Goal: Task Accomplishment & Management: Manage account settings

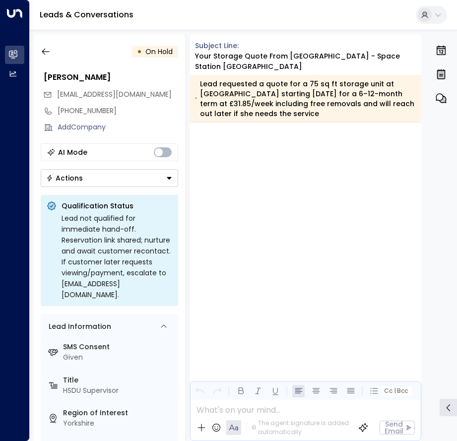
scroll to position [1136, 0]
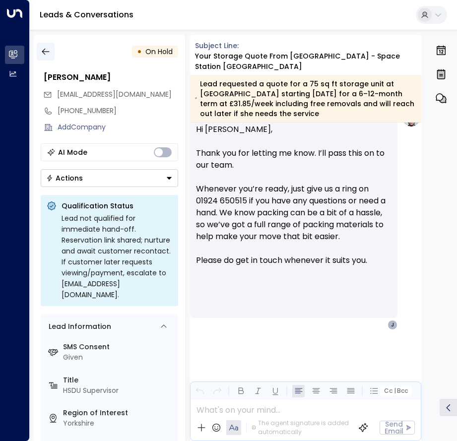
click at [52, 45] on button "button" at bounding box center [46, 52] width 18 height 18
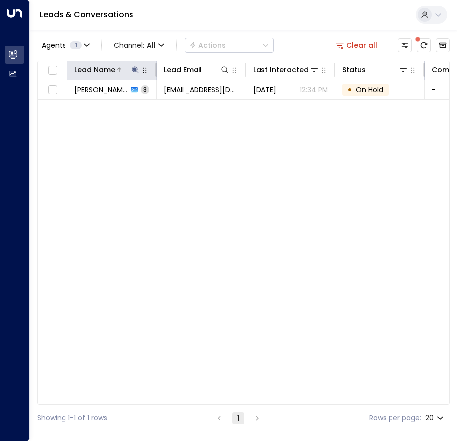
click at [138, 70] on icon at bounding box center [136, 70] width 8 height 8
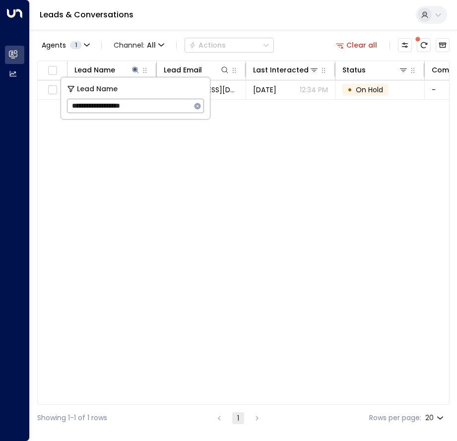
click at [199, 104] on icon "button" at bounding box center [198, 106] width 6 height 6
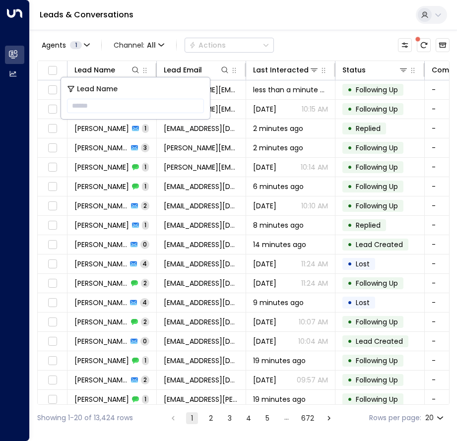
click at [197, 21] on div "Leads & Conversations" at bounding box center [243, 15] width 427 height 30
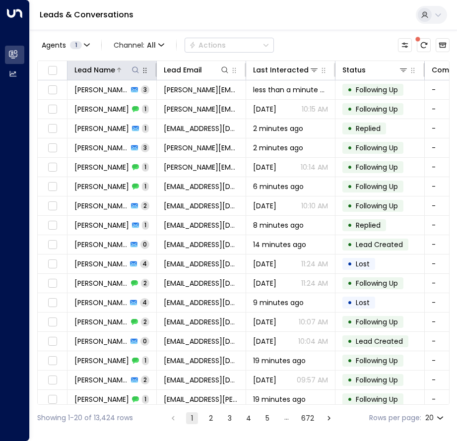
click at [133, 71] on icon at bounding box center [136, 70] width 8 height 8
click at [135, 68] on icon at bounding box center [136, 70] width 8 height 8
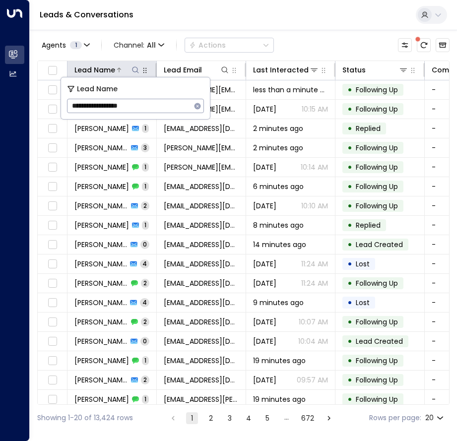
type input "**********"
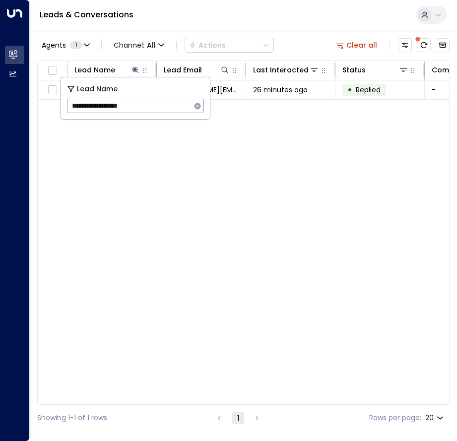
click at [159, 179] on div "Lead Name Lead Email Last Interacted Status Company Name Product # of people AI…" at bounding box center [243, 233] width 412 height 344
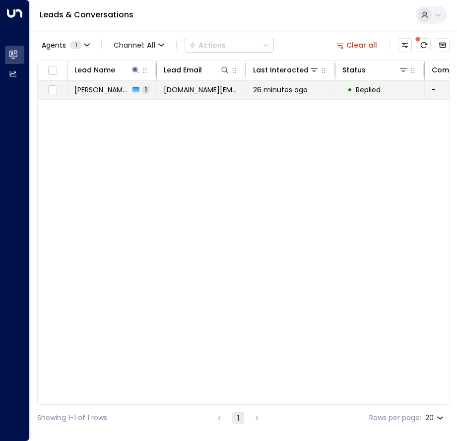
click at [99, 91] on span "[PERSON_NAME] [PERSON_NAME]" at bounding box center [101, 90] width 55 height 10
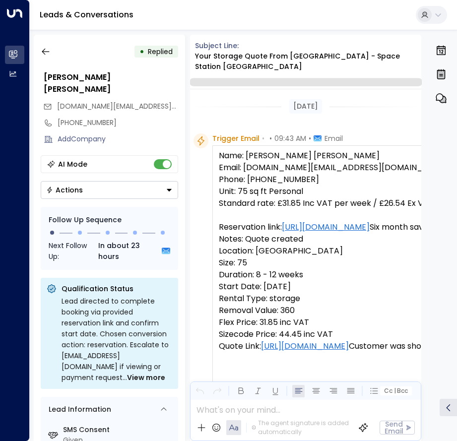
scroll to position [412, 0]
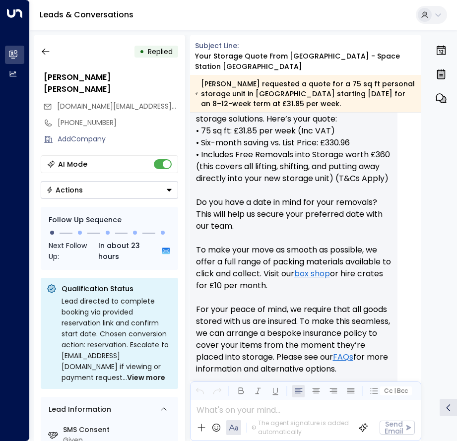
click at [143, 181] on button "Actions" at bounding box center [109, 190] width 137 height 18
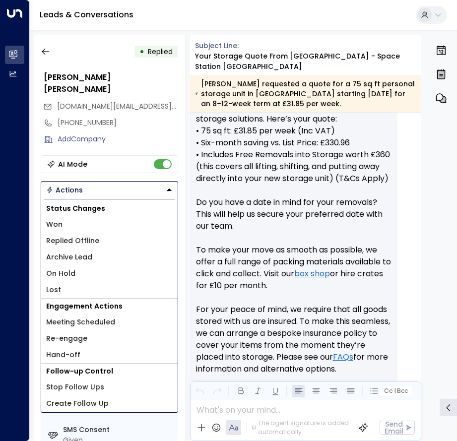
click at [65, 236] on span "Replied Offline" at bounding box center [72, 241] width 53 height 10
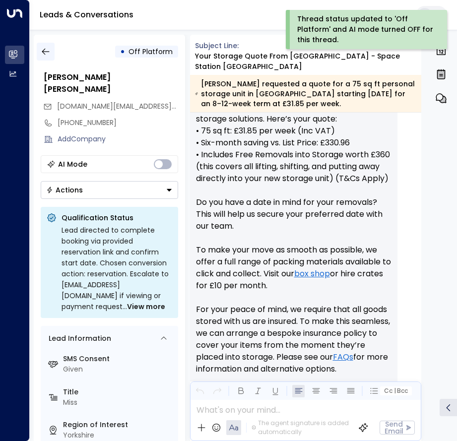
click at [41, 51] on icon "button" at bounding box center [46, 52] width 10 height 10
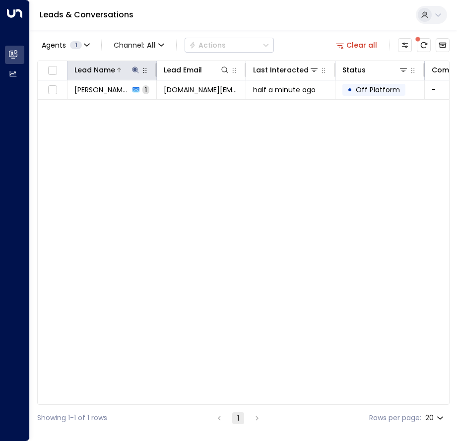
click at [134, 71] on icon at bounding box center [136, 70] width 8 height 8
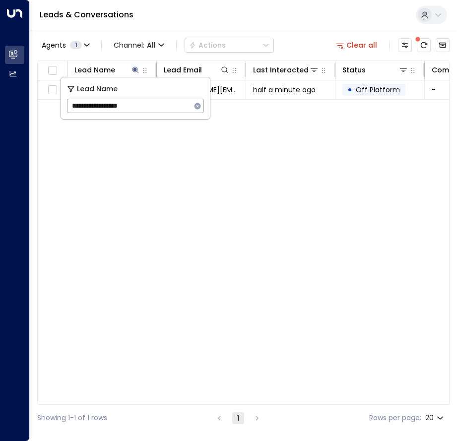
click at [201, 107] on icon "button" at bounding box center [198, 106] width 6 height 6
click at [149, 106] on input "text" at bounding box center [135, 106] width 137 height 18
type input "**********"
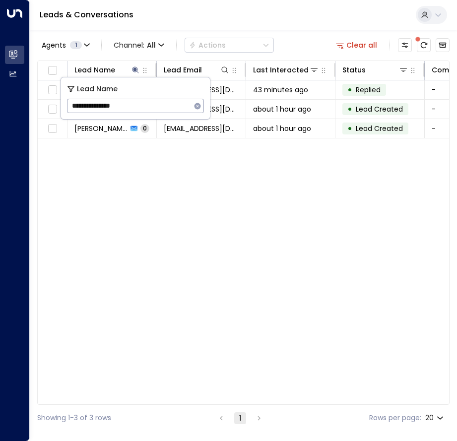
click at [179, 192] on div "Lead Name Lead Email Last Interacted Status Company Name Product # of people AI…" at bounding box center [243, 233] width 412 height 344
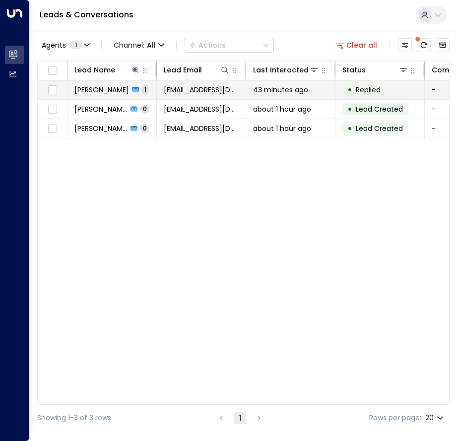
click at [116, 89] on span "[PERSON_NAME]" at bounding box center [101, 90] width 55 height 10
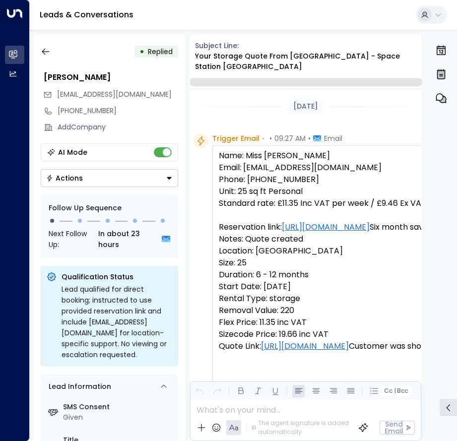
scroll to position [486, 0]
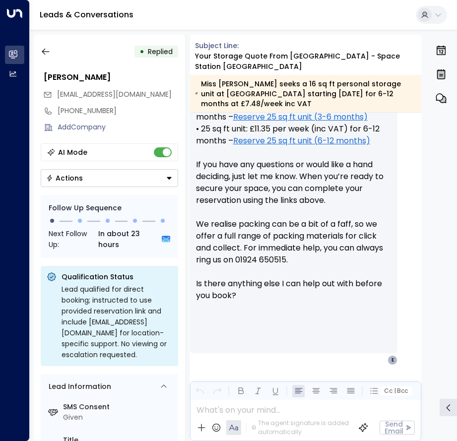
click at [123, 173] on button "Actions" at bounding box center [109, 178] width 137 height 18
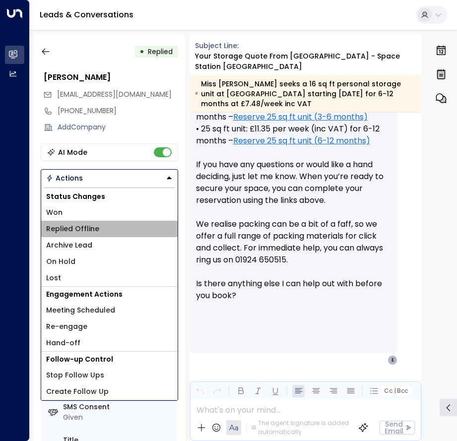
click at [79, 227] on span "Replied Offline" at bounding box center [72, 229] width 53 height 10
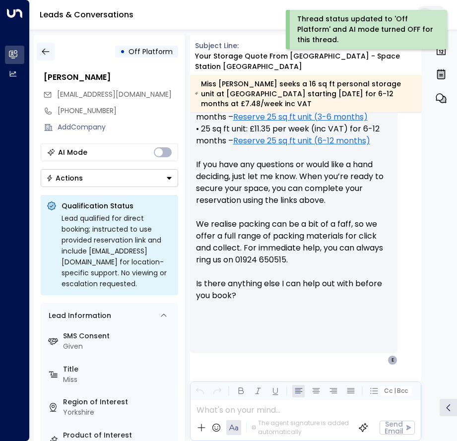
click at [51, 52] on button "button" at bounding box center [46, 52] width 18 height 18
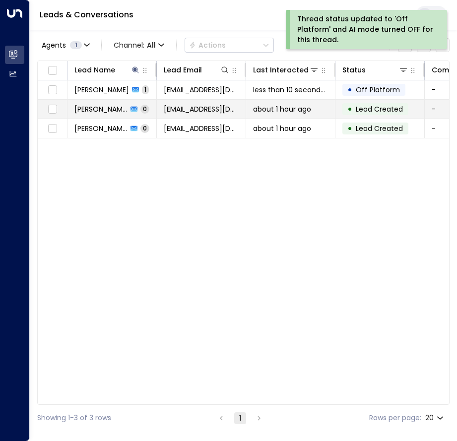
click at [102, 107] on span "[PERSON_NAME]" at bounding box center [100, 109] width 53 height 10
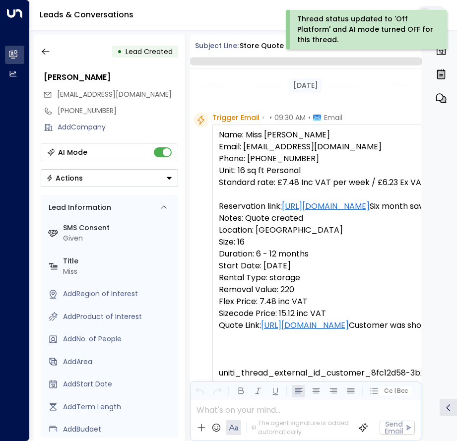
scroll to position [78, 0]
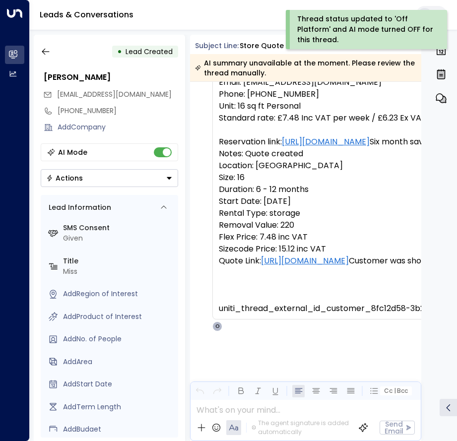
click at [80, 157] on div "AI Mode" at bounding box center [72, 152] width 29 height 10
click at [93, 173] on button "Actions" at bounding box center [109, 178] width 137 height 18
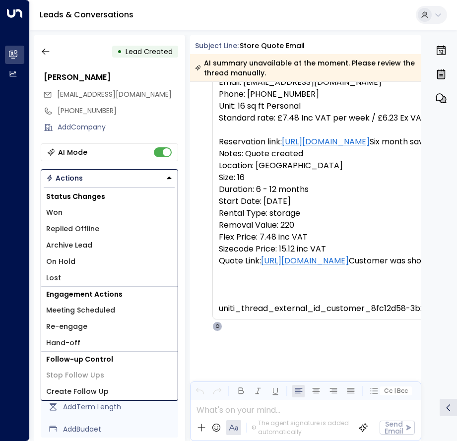
click at [80, 229] on span "Replied Offline" at bounding box center [72, 229] width 53 height 10
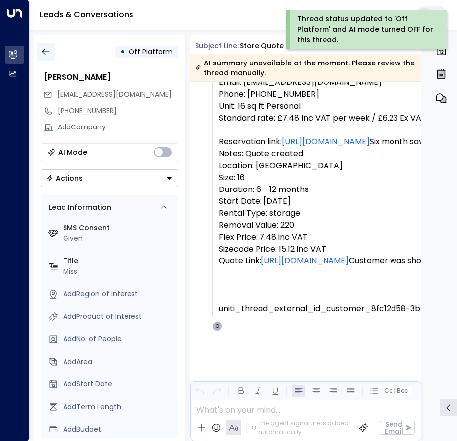
click at [46, 55] on icon "button" at bounding box center [46, 52] width 10 height 10
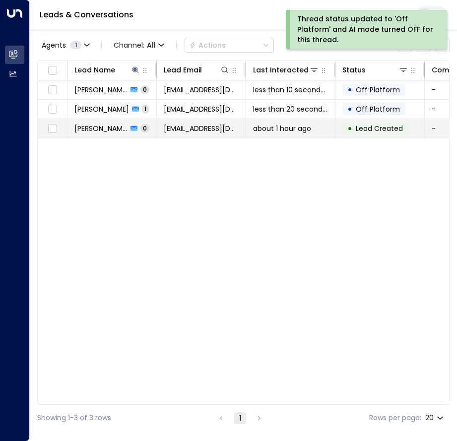
click at [108, 133] on span "[PERSON_NAME]" at bounding box center [100, 129] width 53 height 10
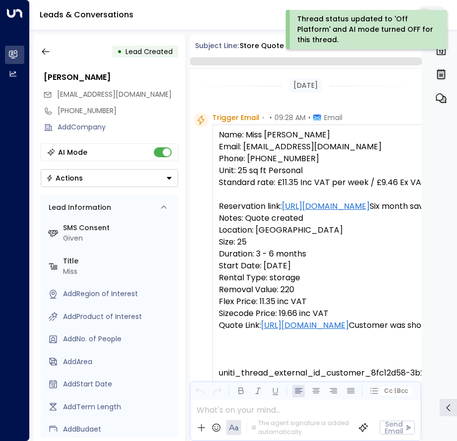
scroll to position [78, 0]
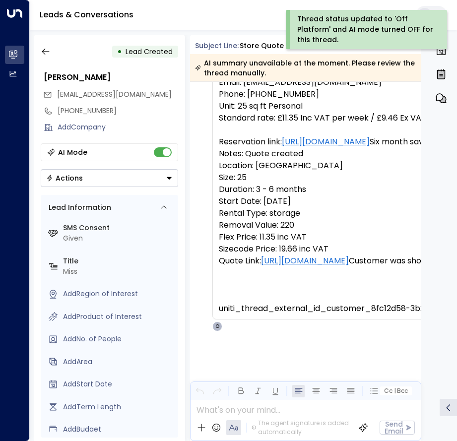
click at [80, 175] on div "Actions" at bounding box center [64, 178] width 37 height 9
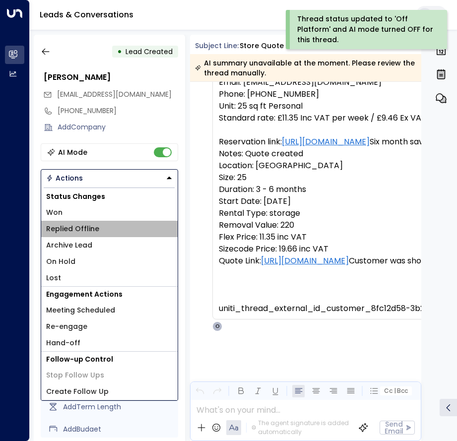
click at [81, 231] on span "Replied Offline" at bounding box center [72, 229] width 53 height 10
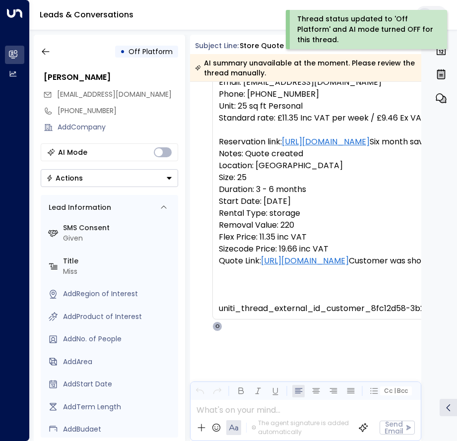
click at [50, 62] on div "• Off Platform [PERSON_NAME] [EMAIL_ADDRESS][DOMAIN_NAME] [PHONE_NUMBER] Add Co…" at bounding box center [109, 238] width 151 height 406
click at [46, 56] on icon "button" at bounding box center [46, 52] width 10 height 10
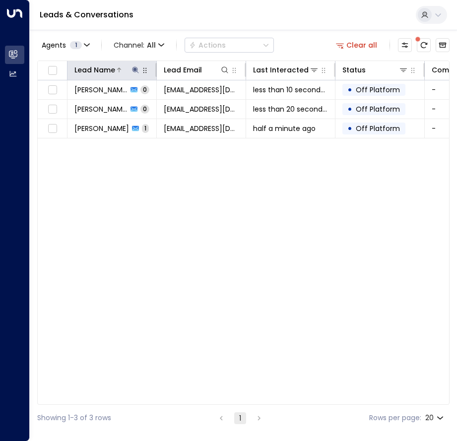
click at [135, 71] on icon at bounding box center [135, 70] width 6 height 6
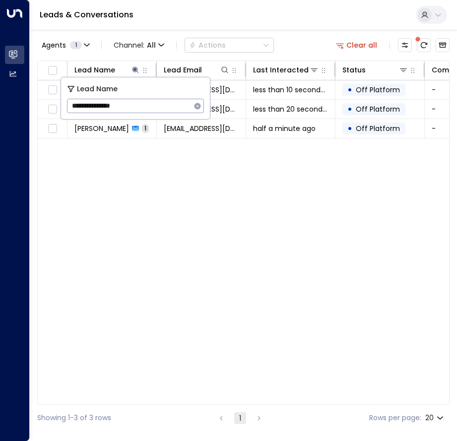
click at [196, 106] on icon "button" at bounding box center [198, 106] width 6 height 6
click at [161, 105] on input "text" at bounding box center [135, 106] width 137 height 18
type input "**********"
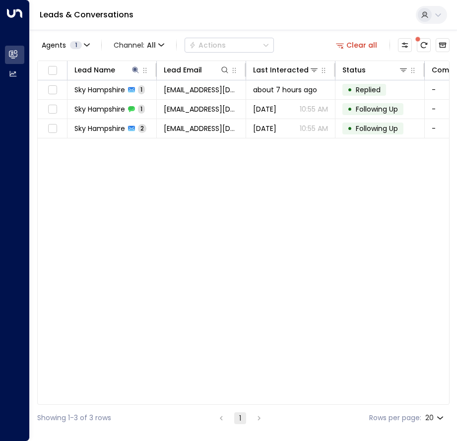
click at [170, 158] on div "Lead Name Lead Email Last Interacted Status Company Name Product # of people AI…" at bounding box center [243, 233] width 412 height 344
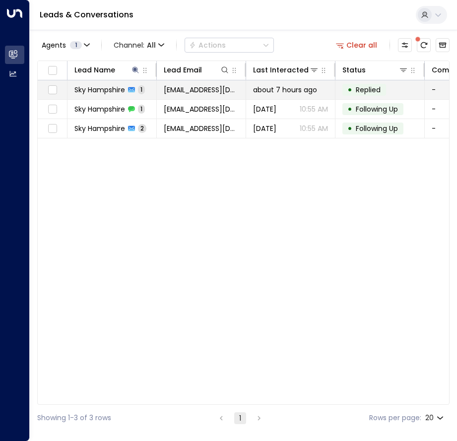
click at [117, 91] on span "Sky Hampshire" at bounding box center [99, 90] width 51 height 10
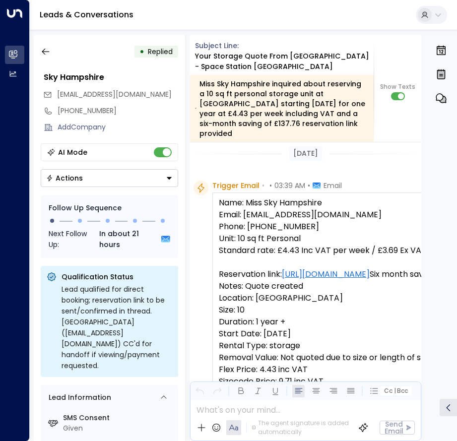
scroll to position [203, 0]
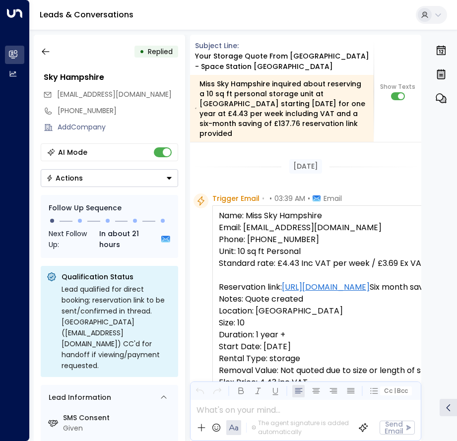
click at [146, 182] on button "Actions" at bounding box center [109, 178] width 137 height 18
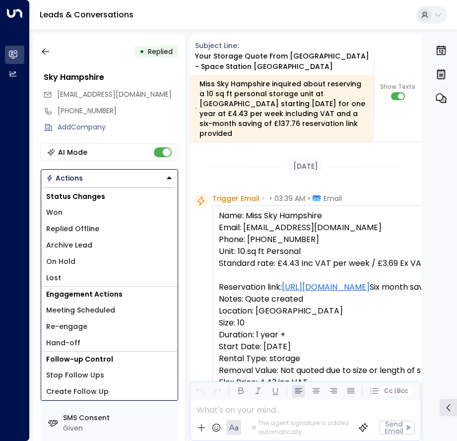
click at [121, 234] on li "Replied Offline" at bounding box center [109, 229] width 136 height 16
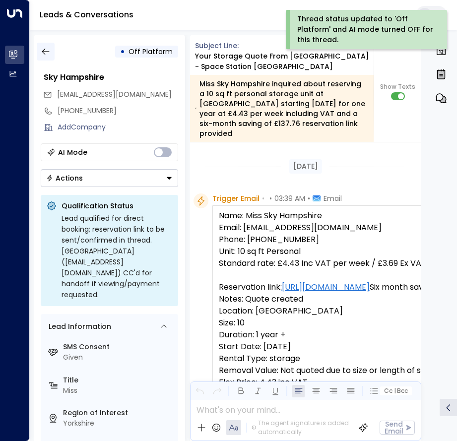
click at [42, 52] on icon "button" at bounding box center [45, 52] width 7 height 6
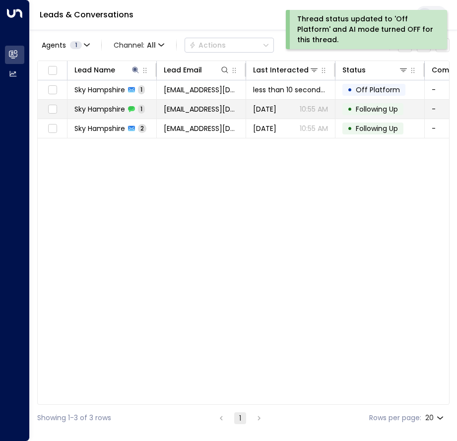
click at [105, 105] on span "Sky Hampshire" at bounding box center [99, 109] width 51 height 10
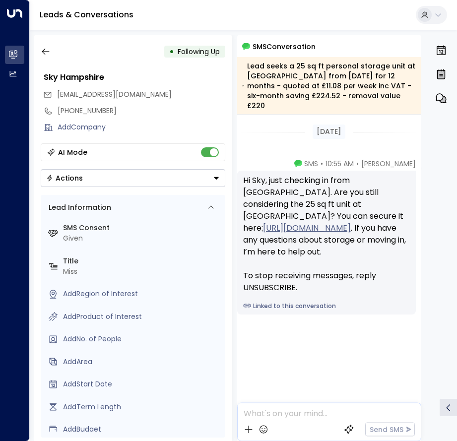
click at [93, 175] on button "Actions" at bounding box center [133, 178] width 185 height 18
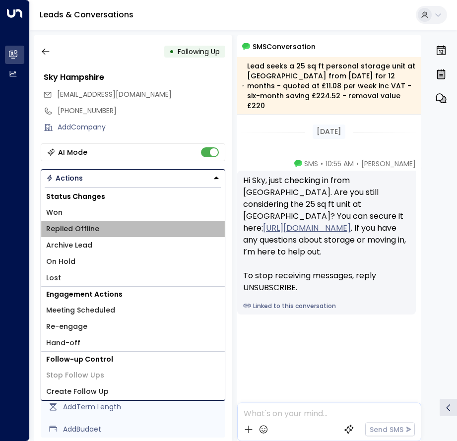
click at [97, 224] on li "Replied Offline" at bounding box center [133, 229] width 184 height 16
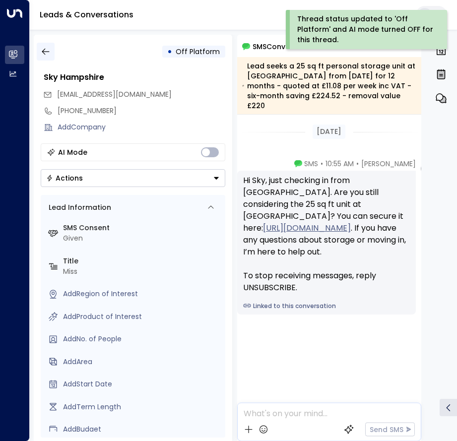
click at [41, 52] on icon "button" at bounding box center [46, 52] width 10 height 10
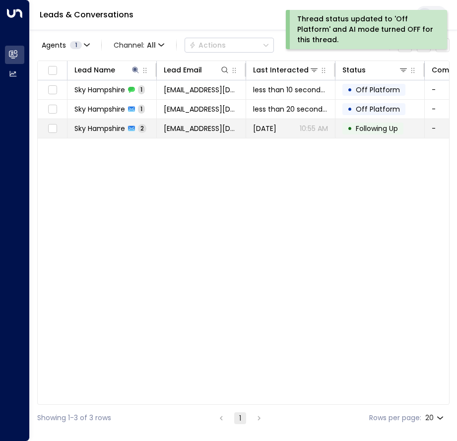
click at [107, 136] on td "Sky Hampshire 2" at bounding box center [111, 128] width 89 height 19
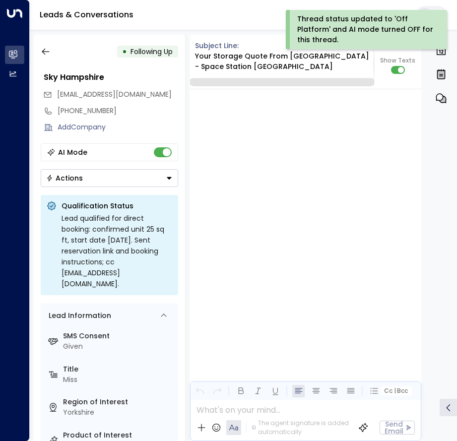
scroll to position [1156, 0]
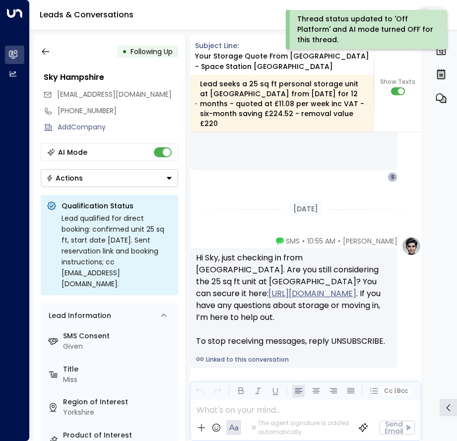
click at [74, 181] on div "Actions" at bounding box center [64, 178] width 37 height 9
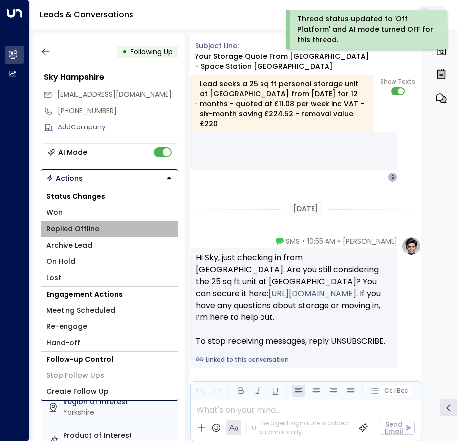
click at [76, 231] on span "Replied Offline" at bounding box center [72, 229] width 53 height 10
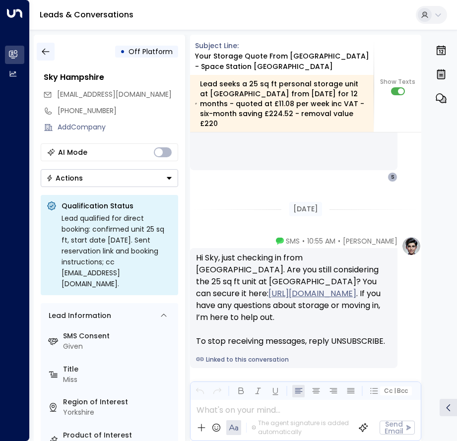
click at [44, 54] on icon "button" at bounding box center [45, 52] width 7 height 6
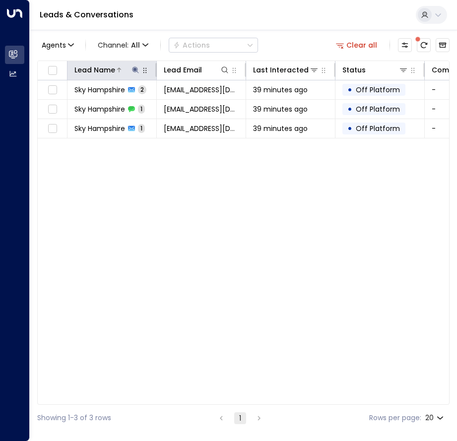
click at [135, 67] on icon at bounding box center [136, 70] width 8 height 8
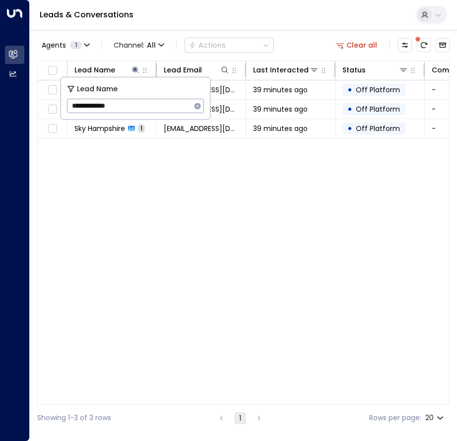
click at [196, 108] on icon "button" at bounding box center [198, 106] width 6 height 6
click at [145, 110] on input "text" at bounding box center [135, 106] width 137 height 18
paste input "**********"
type input "**********"
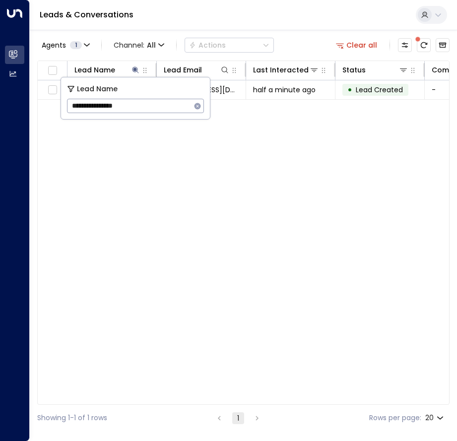
click at [159, 159] on div "Lead Name Lead Email Last Interacted Status Company Name Product # of people AI…" at bounding box center [243, 233] width 412 height 344
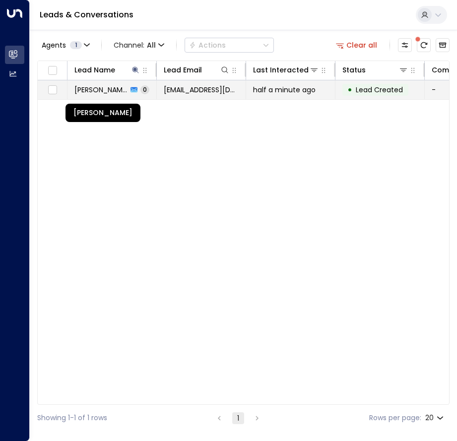
click at [112, 88] on span "[PERSON_NAME]" at bounding box center [100, 90] width 53 height 10
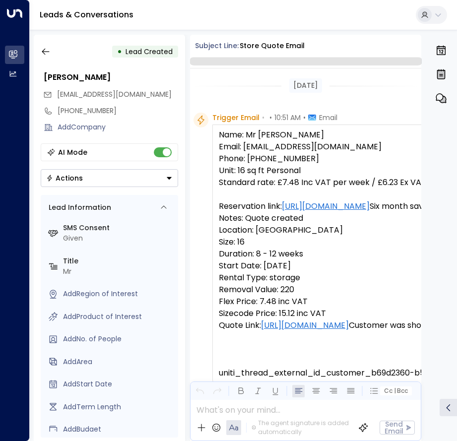
scroll to position [78, 0]
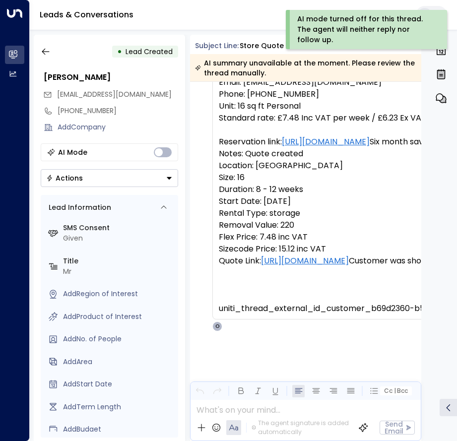
click at [166, 179] on icon "Button group with a nested menu" at bounding box center [169, 178] width 7 height 7
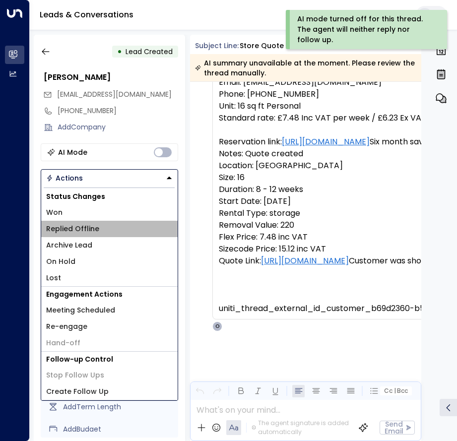
click at [68, 228] on span "Replied Offline" at bounding box center [72, 229] width 53 height 10
